Goal: Communication & Community: Answer question/provide support

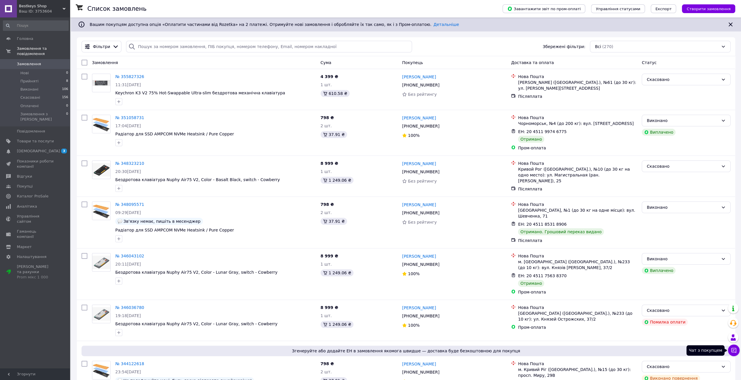
click at [736, 352] on icon at bounding box center [734, 350] width 5 height 5
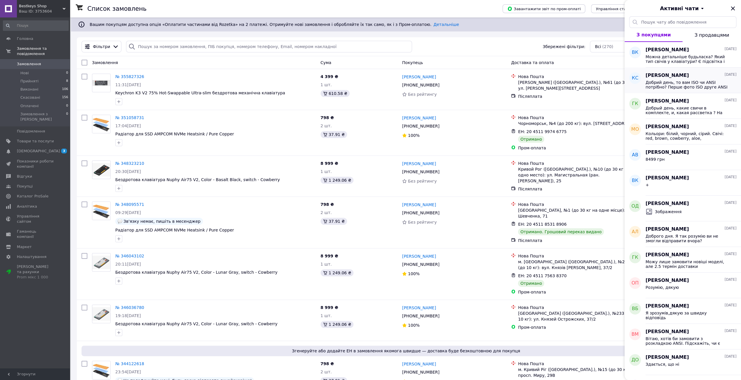
click at [685, 82] on span "Добрий день, то вам ISO чи ANSI потрібно? Перше фото ISO друге ANSI" at bounding box center [687, 84] width 83 height 9
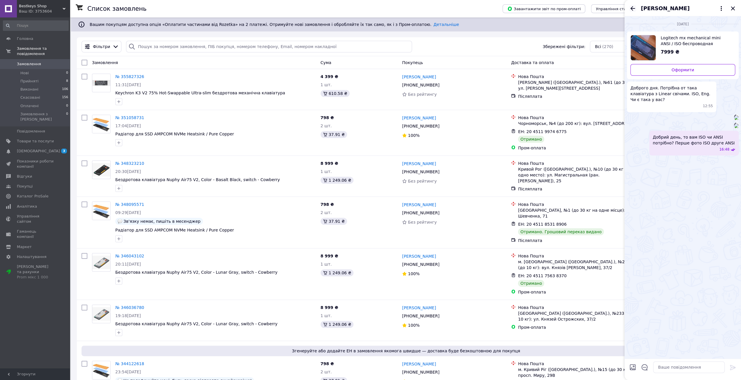
click at [633, 9] on icon "Назад" at bounding box center [632, 8] width 7 height 7
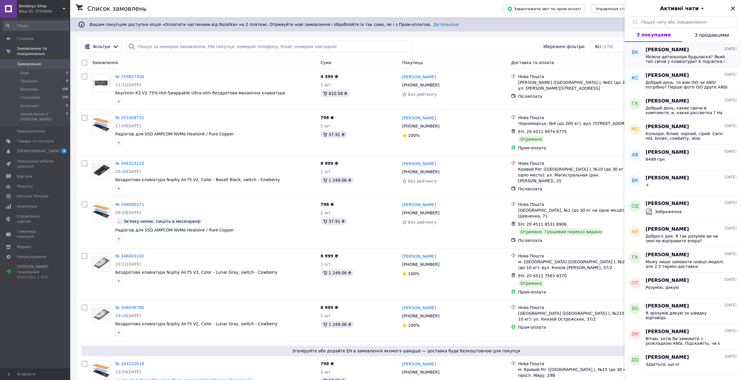
click at [664, 56] on span "Можна детальніше будьласка? Який тип свічів у клавіатури? Є підсвітка і чи підс…" at bounding box center [687, 58] width 83 height 9
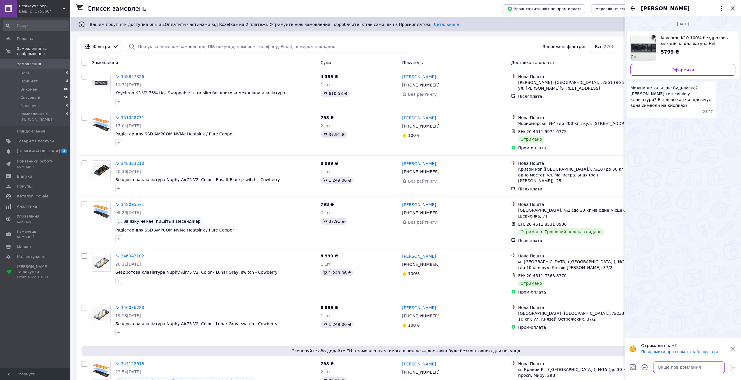
click at [689, 370] on textarea at bounding box center [689, 367] width 72 height 12
type textarea "Добрий день, даний товар не в наявності, можу замовити, доставка 2.5 тижні"
